Goal: Find specific page/section: Find specific page/section

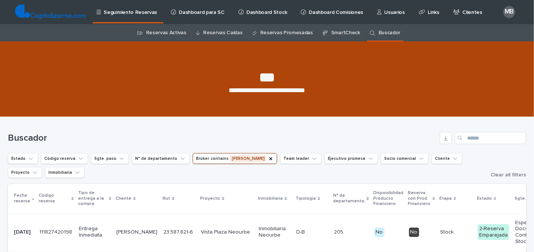
scroll to position [0, 41]
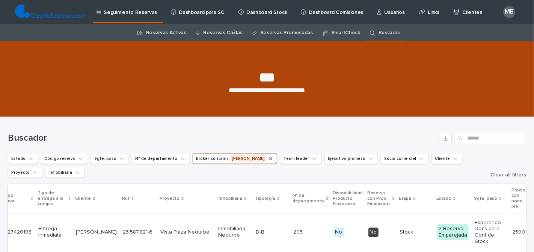
click at [268, 157] on icon "Broker" at bounding box center [271, 158] width 6 height 6
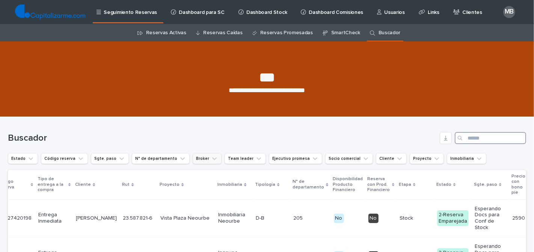
click at [479, 133] on input "Search" at bounding box center [490, 138] width 71 height 12
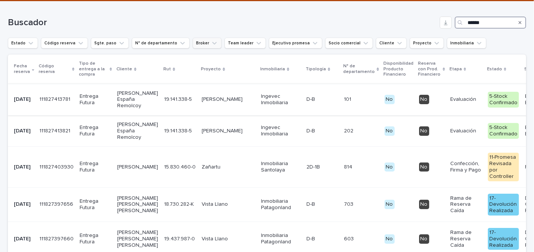
scroll to position [115, 0]
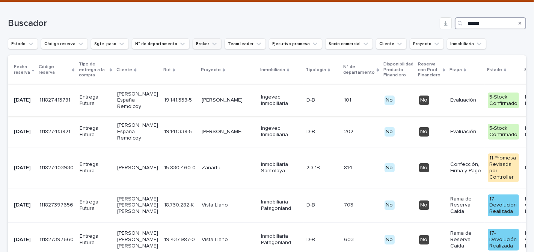
type input "******"
click at [261, 104] on p "Ingevec Inmobiliaria" at bounding box center [280, 100] width 39 height 13
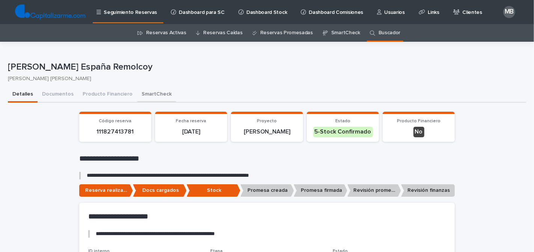
click at [158, 93] on button "SmartCheck" at bounding box center [156, 95] width 39 height 16
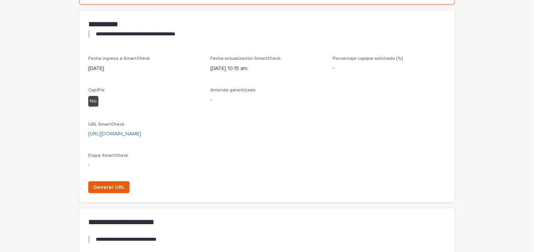
scroll to position [299, 0]
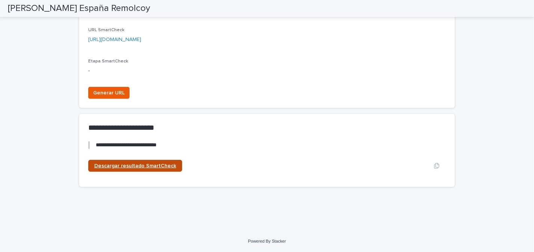
click at [127, 165] on span "Descargar resultado SmartCheck" at bounding box center [135, 165] width 82 height 5
